Goal: Information Seeking & Learning: Check status

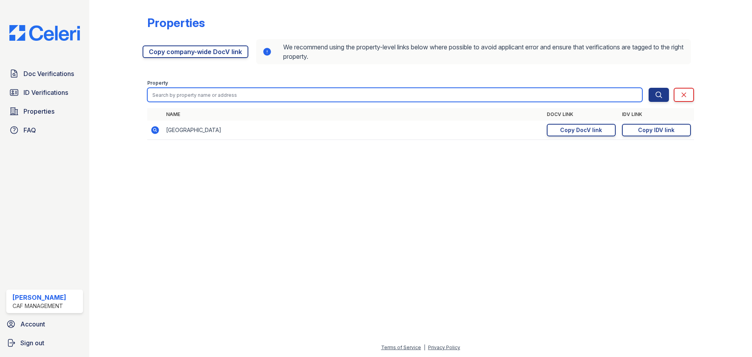
drag, startPoint x: 229, startPoint y: 95, endPoint x: 191, endPoint y: 64, distance: 49.0
click at [228, 93] on input "search" at bounding box center [394, 95] width 495 height 14
click at [223, 97] on input "search" at bounding box center [394, 95] width 495 height 14
type input "kary"
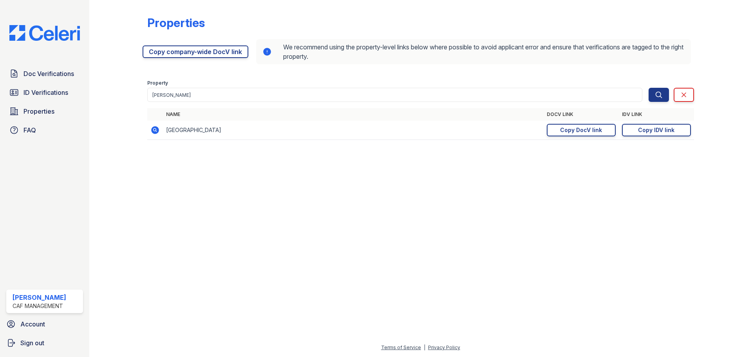
drag, startPoint x: 578, startPoint y: 190, endPoint x: 433, endPoint y: 122, distance: 159.7
click at [572, 179] on div at bounding box center [421, 251] width 638 height 183
click at [46, 81] on link "Doc Verifications" at bounding box center [44, 74] width 77 height 16
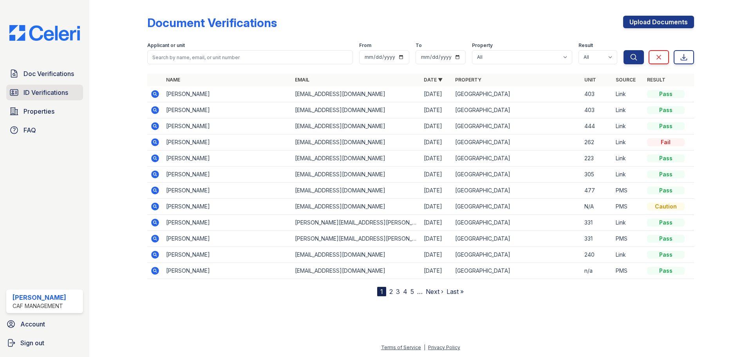
click at [56, 91] on span "ID Verifications" at bounding box center [46, 92] width 45 height 9
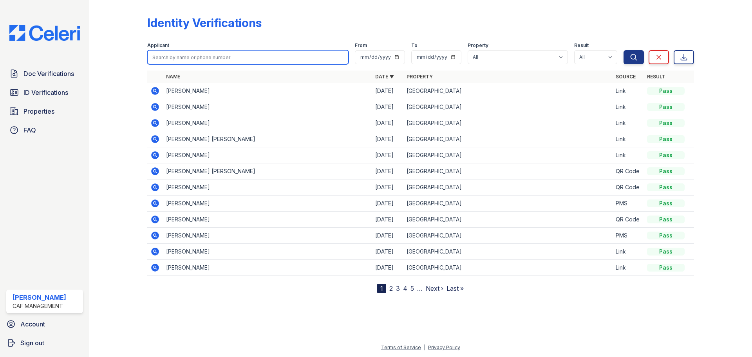
click at [222, 57] on input "search" at bounding box center [247, 57] width 201 height 14
click at [210, 54] on input "search" at bounding box center [247, 57] width 201 height 14
drag, startPoint x: 263, startPoint y: 54, endPoint x: 268, endPoint y: 49, distance: 7.2
click at [266, 50] on div "Applicant" at bounding box center [247, 53] width 201 height 22
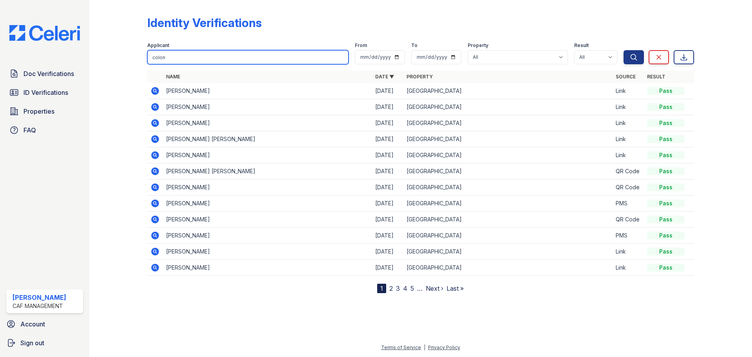
type input "colon"
click at [624, 50] on button "Search" at bounding box center [634, 57] width 20 height 14
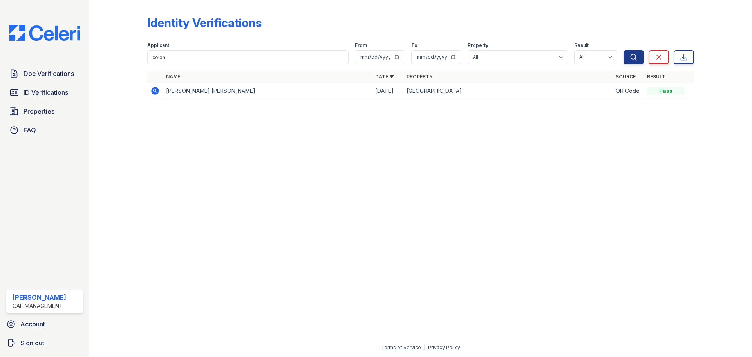
click at [154, 89] on icon at bounding box center [154, 90] width 9 height 9
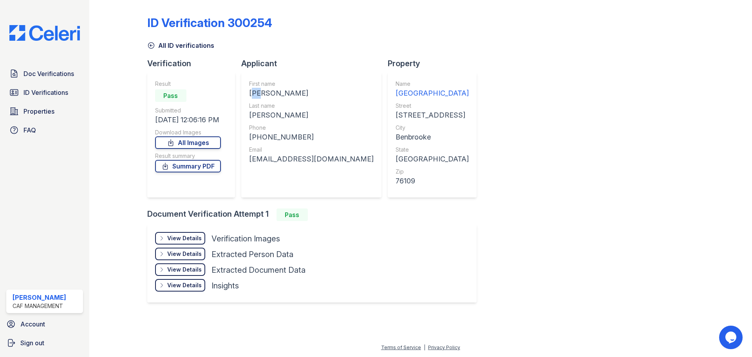
drag, startPoint x: 247, startPoint y: 90, endPoint x: 256, endPoint y: 90, distance: 9.4
click at [256, 90] on div "First name [PERSON_NAME] Last name [PERSON_NAME] Phone [PHONE_NUMBER] Email [EM…" at bounding box center [311, 134] width 140 height 125
click at [261, 96] on div "[PERSON_NAME]" at bounding box center [311, 93] width 125 height 11
drag, startPoint x: 249, startPoint y: 93, endPoint x: 300, endPoint y: 95, distance: 50.6
click at [304, 95] on div "[PERSON_NAME]" at bounding box center [311, 93] width 125 height 11
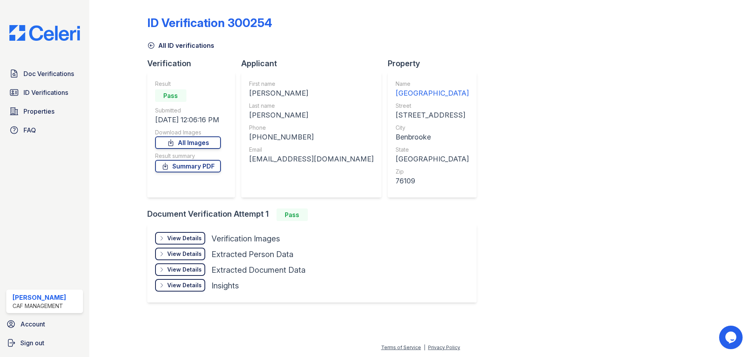
copy div "[PERSON_NAME]"
drag, startPoint x: 249, startPoint y: 113, endPoint x: 296, endPoint y: 114, distance: 47.0
click at [299, 114] on div "[PERSON_NAME]" at bounding box center [311, 115] width 125 height 11
copy div "[PERSON_NAME]"
drag, startPoint x: 285, startPoint y: 181, endPoint x: 282, endPoint y: 177, distance: 5.0
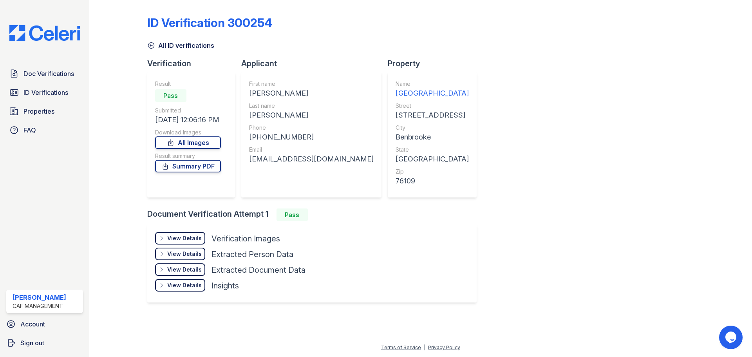
click at [285, 180] on div "First name [PERSON_NAME] Last name [PERSON_NAME] Phone [PHONE_NUMBER] Email [EM…" at bounding box center [311, 135] width 125 height 110
drag, startPoint x: 254, startPoint y: 136, endPoint x: 299, endPoint y: 136, distance: 45.5
click at [301, 136] on div "[PHONE_NUMBER]" at bounding box center [311, 137] width 125 height 11
copy div "16825630476"
click at [256, 172] on div "First name [PERSON_NAME] Last name [PERSON_NAME] Phone [PHONE_NUMBER] Email [EM…" at bounding box center [311, 135] width 125 height 110
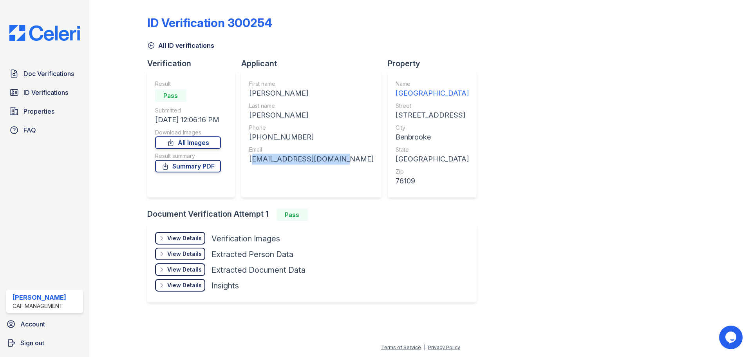
drag, startPoint x: 250, startPoint y: 158, endPoint x: 330, endPoint y: 159, distance: 79.6
click at [330, 159] on div "[EMAIL_ADDRESS][DOMAIN_NAME]" at bounding box center [311, 159] width 125 height 11
copy div "[EMAIL_ADDRESS][DOMAIN_NAME]"
click at [72, 161] on div "Doc Verifications ID Verifications Properties FAQ [PERSON_NAME] CAF Management …" at bounding box center [44, 178] width 89 height 357
click at [53, 75] on span "Doc Verifications" at bounding box center [49, 73] width 51 height 9
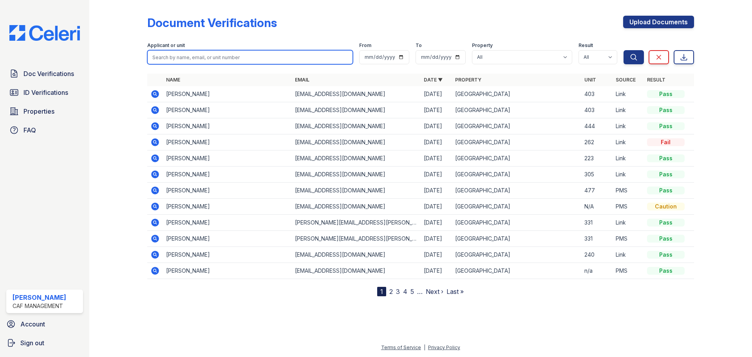
click at [183, 55] on input "search" at bounding box center [250, 57] width 206 height 14
paste input "[EMAIL_ADDRESS][DOMAIN_NAME]"
type input "[EMAIL_ADDRESS][DOMAIN_NAME]"
drag, startPoint x: 258, startPoint y: 53, endPoint x: 83, endPoint y: 54, distance: 175.2
click at [83, 56] on div "Doc Verifications ID Verifications Properties FAQ [PERSON_NAME] CAF Management …" at bounding box center [376, 178] width 752 height 357
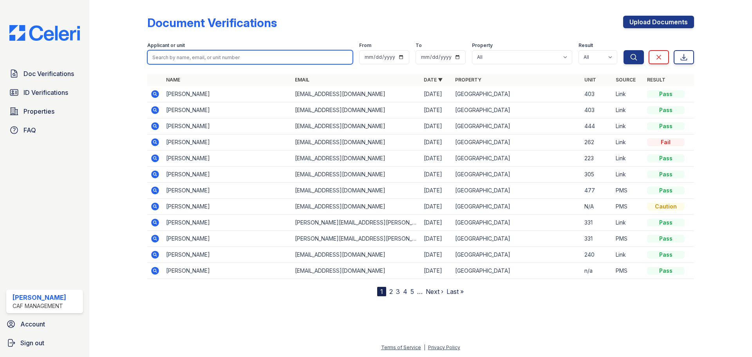
click at [186, 54] on input "search" at bounding box center [250, 57] width 206 height 14
paste input "[EMAIL_ADDRESS][DOMAIN_NAME]"
type input "[EMAIL_ADDRESS][DOMAIN_NAME]"
drag, startPoint x: 216, startPoint y: 58, endPoint x: 96, endPoint y: 56, distance: 119.9
click at [98, 57] on div "Document Verifications Upload Documents Filter Applicant or unit [EMAIL_ADDRESS…" at bounding box center [420, 178] width 663 height 357
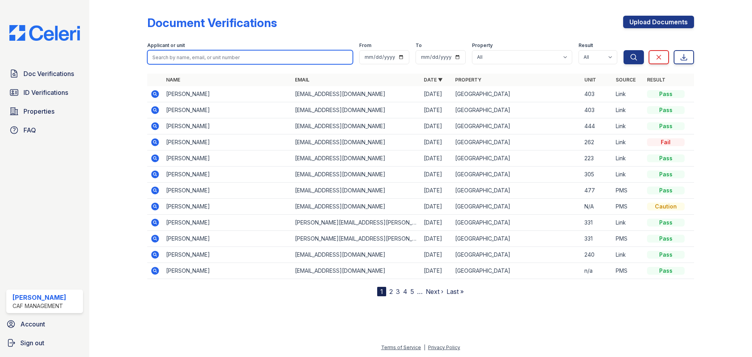
click at [198, 58] on input "search" at bounding box center [250, 57] width 206 height 14
paste input "[PERSON_NAME]"
type input "[PERSON_NAME]"
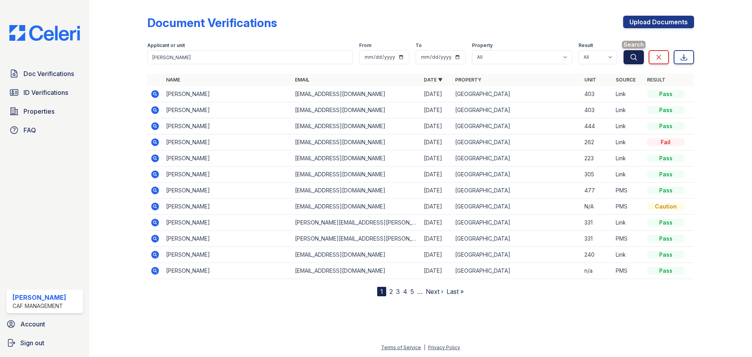
click at [632, 55] on icon "submit" at bounding box center [634, 57] width 6 height 6
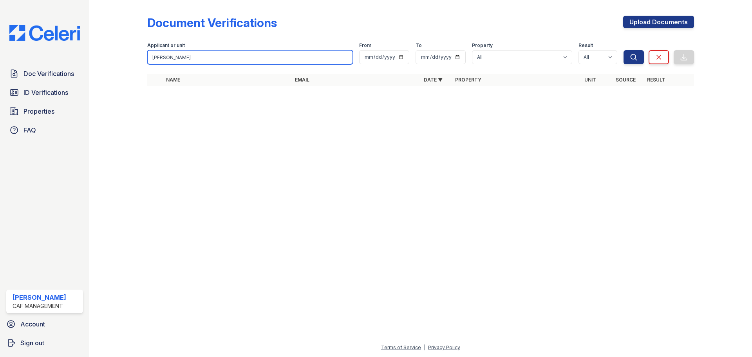
drag, startPoint x: 171, startPoint y: 57, endPoint x: 148, endPoint y: 58, distance: 23.5
click at [148, 58] on input "[PERSON_NAME]" at bounding box center [250, 57] width 206 height 14
type input "[PERSON_NAME]"
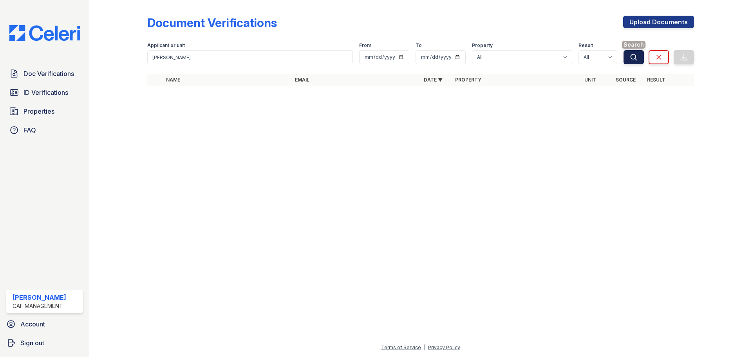
click at [641, 58] on button "Search" at bounding box center [634, 57] width 20 height 14
click at [43, 74] on span "Doc Verifications" at bounding box center [49, 73] width 51 height 9
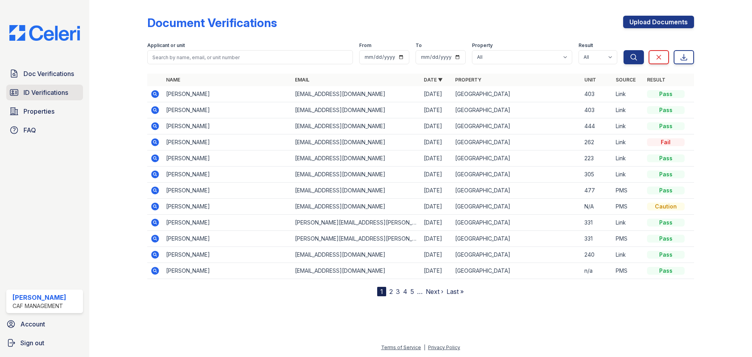
click at [34, 91] on span "ID Verifications" at bounding box center [46, 92] width 45 height 9
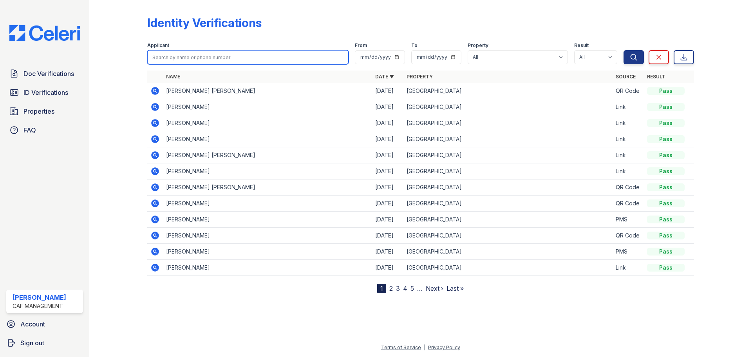
click at [172, 58] on input "search" at bounding box center [247, 57] width 201 height 14
paste input "[PERSON_NAME]"
type input "[PERSON_NAME]"
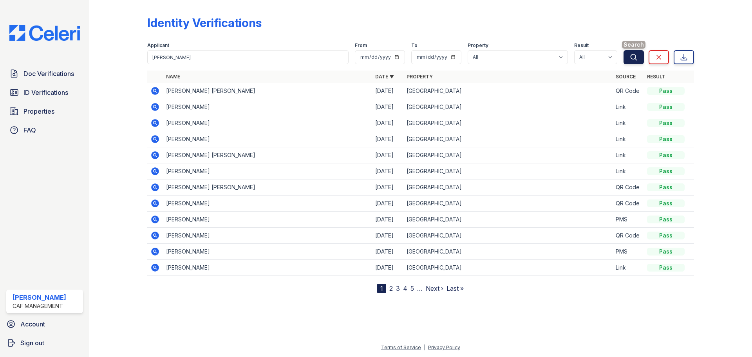
click at [631, 57] on icon "submit" at bounding box center [634, 57] width 6 height 6
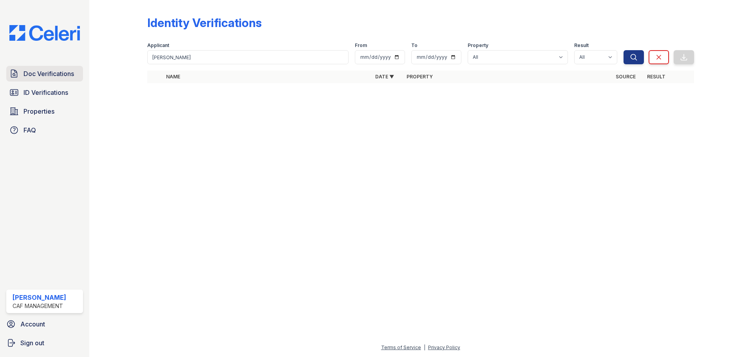
click at [58, 72] on span "Doc Verifications" at bounding box center [49, 73] width 51 height 9
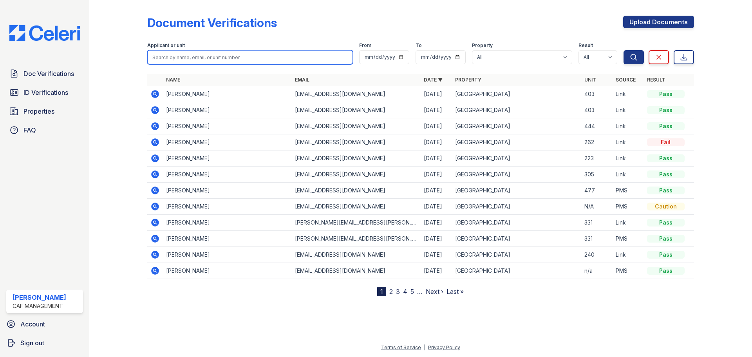
click at [188, 54] on input "search" at bounding box center [250, 57] width 206 height 14
paste input "[PERSON_NAME]"
type input "[PERSON_NAME]"
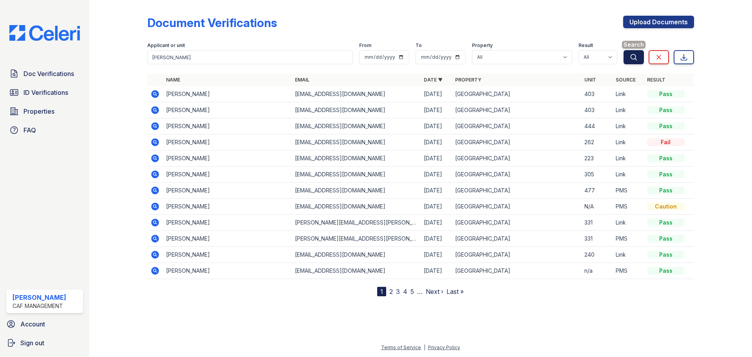
click at [633, 56] on icon "submit" at bounding box center [634, 57] width 8 height 8
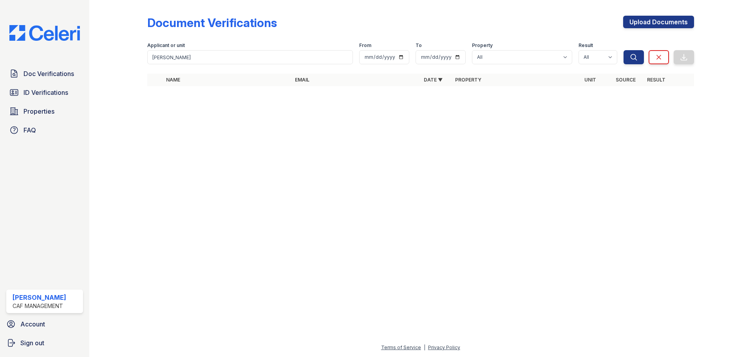
drag, startPoint x: 80, startPoint y: 205, endPoint x: 87, endPoint y: 204, distance: 6.7
click at [87, 205] on div "Doc Verifications ID Verifications Properties FAQ [PERSON_NAME] CAF Management …" at bounding box center [44, 178] width 89 height 357
click at [172, 56] on input "[PERSON_NAME]" at bounding box center [250, 57] width 206 height 14
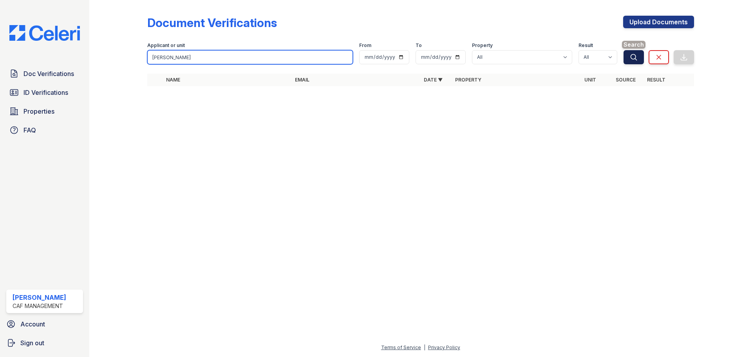
type input "[PERSON_NAME]"
click at [632, 54] on icon "submit" at bounding box center [634, 57] width 6 height 6
click at [632, 60] on icon "submit" at bounding box center [634, 57] width 8 height 8
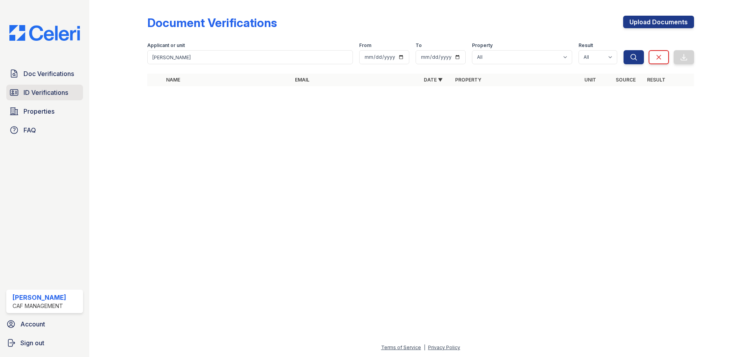
click at [44, 93] on span "ID Verifications" at bounding box center [46, 92] width 45 height 9
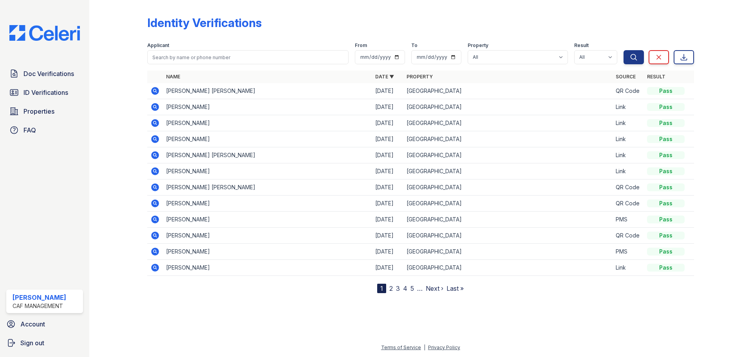
click at [165, 185] on td "[PERSON_NAME] [PERSON_NAME]" at bounding box center [267, 187] width 209 height 16
drag, startPoint x: 167, startPoint y: 186, endPoint x: 228, endPoint y: 186, distance: 61.9
click at [228, 186] on td "[PERSON_NAME] [PERSON_NAME]" at bounding box center [267, 187] width 209 height 16
copy td "[PERSON_NAME] [PERSON_NAME]"
click at [40, 76] on span "Doc Verifications" at bounding box center [49, 73] width 51 height 9
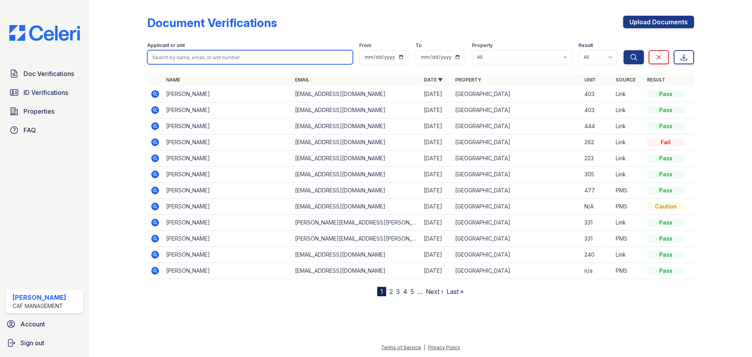
click at [165, 55] on input "search" at bounding box center [250, 57] width 206 height 14
paste input "[PERSON_NAME] [PERSON_NAME]"
type input "[PERSON_NAME] [PERSON_NAME]"
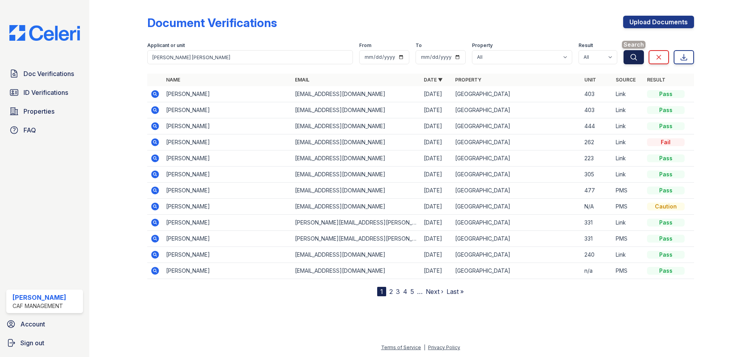
click at [633, 58] on icon "submit" at bounding box center [634, 57] width 8 height 8
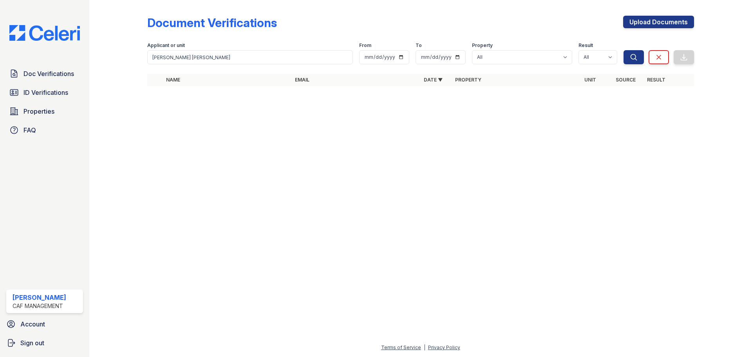
click at [633, 58] on icon "submit" at bounding box center [634, 57] width 8 height 8
click at [53, 76] on span "Doc Verifications" at bounding box center [49, 73] width 51 height 9
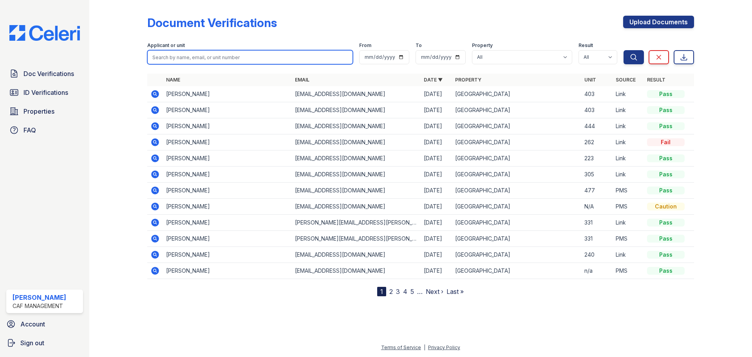
click at [185, 51] on input "search" at bounding box center [250, 57] width 206 height 14
paste input "Jakira"
type input "Jakira"
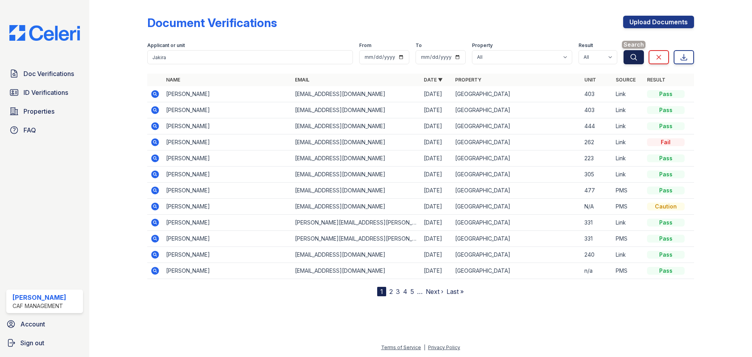
click at [639, 57] on button "Search" at bounding box center [634, 57] width 20 height 14
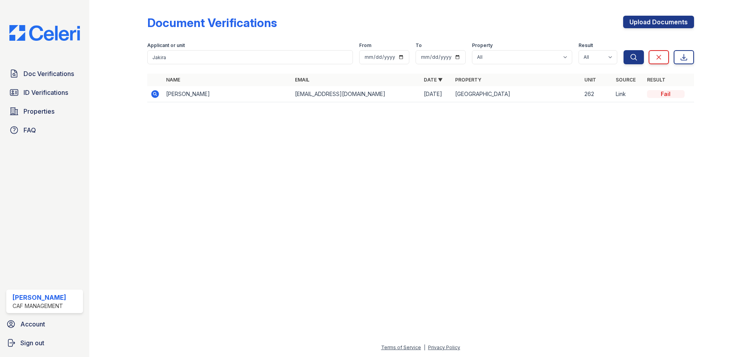
click at [153, 94] on icon at bounding box center [154, 93] width 9 height 9
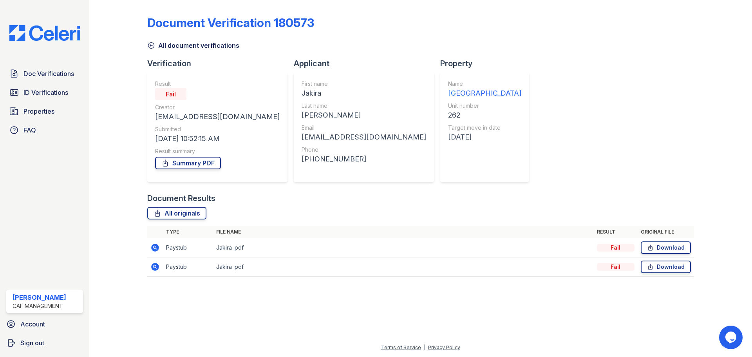
drag, startPoint x: 129, startPoint y: 179, endPoint x: 130, endPoint y: 174, distance: 5.5
click at [131, 177] on div at bounding box center [124, 143] width 45 height 281
